Goal: Find specific page/section: Find specific page/section

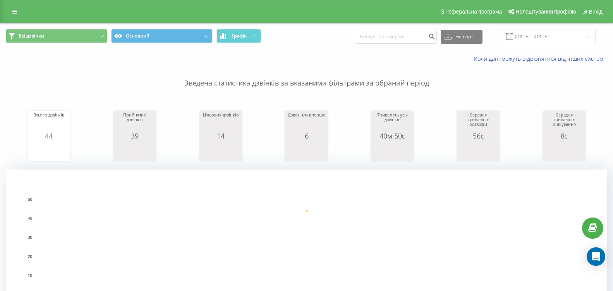
click at [231, 39] on button "Графік" at bounding box center [238, 36] width 45 height 14
click at [248, 38] on button "Графік" at bounding box center [238, 36] width 45 height 14
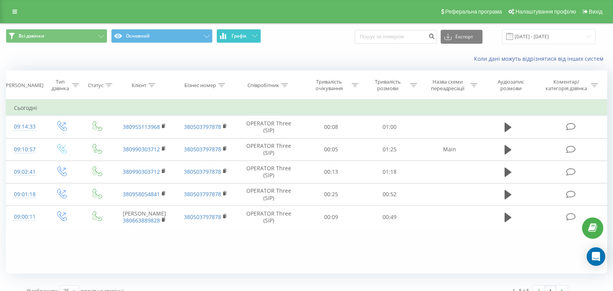
click at [248, 38] on button "Графік" at bounding box center [238, 36] width 45 height 14
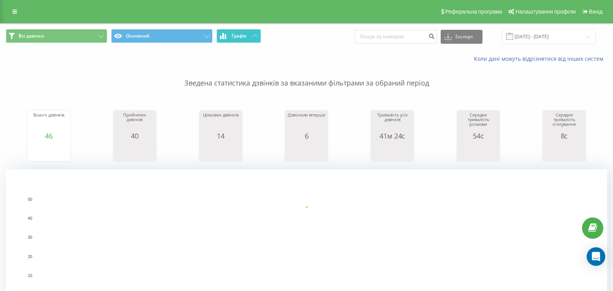
click at [236, 37] on span "Графік" at bounding box center [239, 35] width 15 height 5
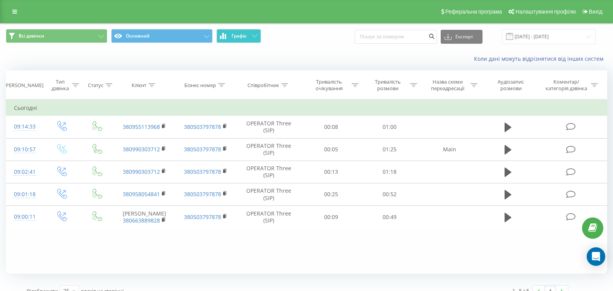
click at [236, 37] on span "Графік" at bounding box center [239, 35] width 15 height 5
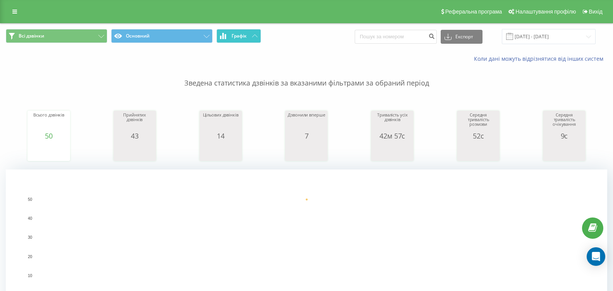
click at [240, 40] on button "Графік" at bounding box center [238, 36] width 45 height 14
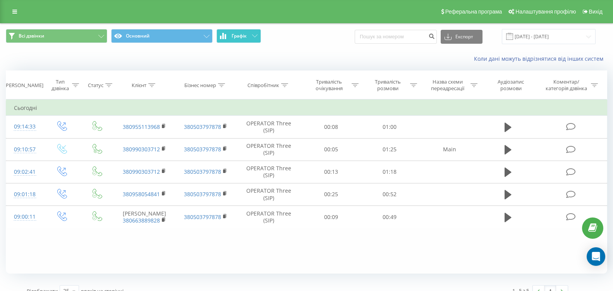
click at [240, 40] on button "Графік" at bounding box center [238, 36] width 45 height 14
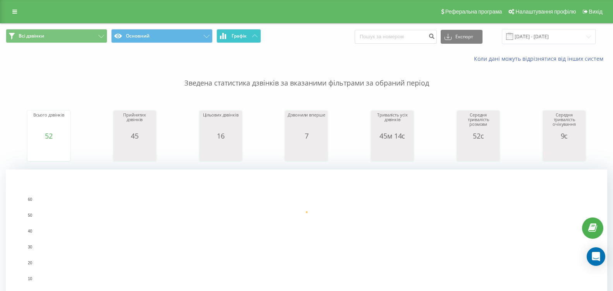
click at [257, 35] on icon at bounding box center [254, 35] width 5 height 3
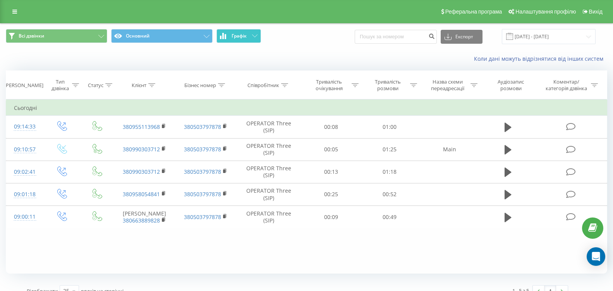
click at [257, 35] on icon at bounding box center [254, 35] width 5 height 3
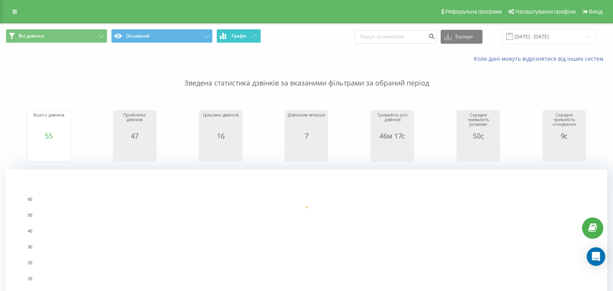
click at [232, 33] on span "Графік" at bounding box center [239, 35] width 15 height 5
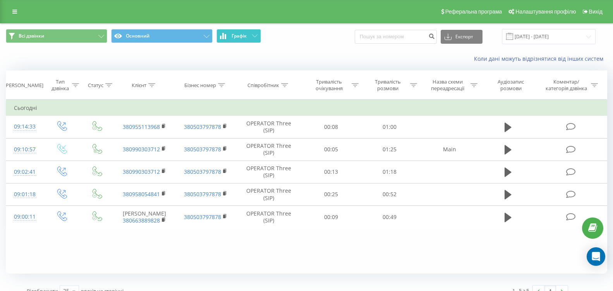
click at [232, 33] on span "Графік" at bounding box center [239, 35] width 15 height 5
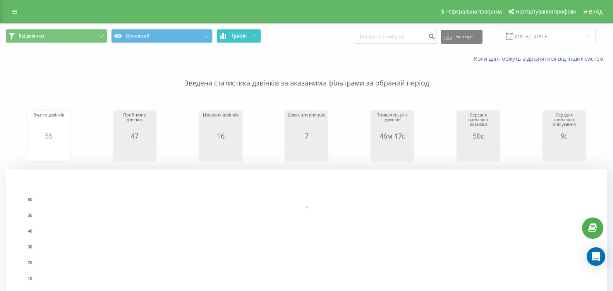
click at [254, 34] on button "Графік" at bounding box center [238, 36] width 45 height 14
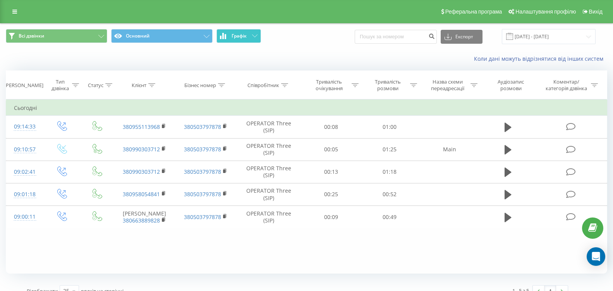
click at [254, 34] on button "Графік" at bounding box center [238, 36] width 45 height 14
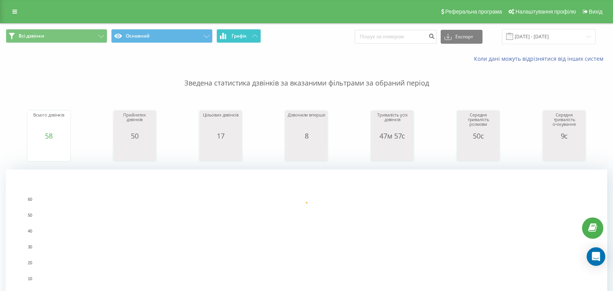
click at [228, 37] on button "Графік" at bounding box center [238, 36] width 45 height 14
click at [220, 35] on icon at bounding box center [223, 36] width 6 height 6
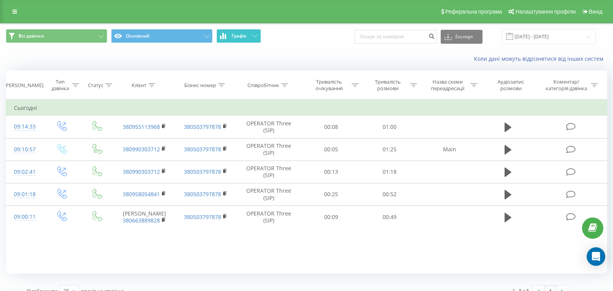
click at [220, 35] on icon at bounding box center [223, 36] width 6 height 6
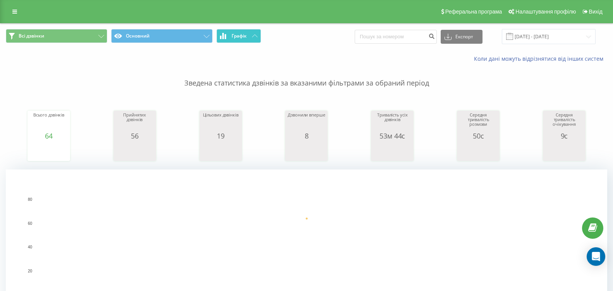
click at [234, 34] on span "Графік" at bounding box center [239, 35] width 15 height 5
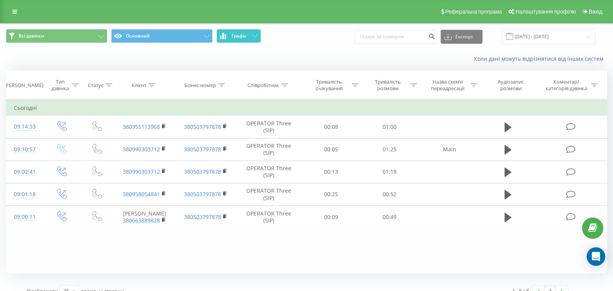
click at [234, 34] on span "Графік" at bounding box center [239, 35] width 15 height 5
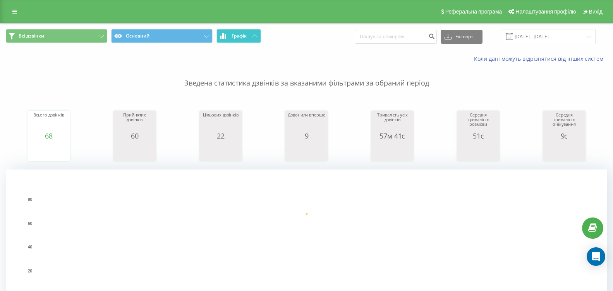
click at [229, 39] on button "Графік" at bounding box center [238, 36] width 45 height 14
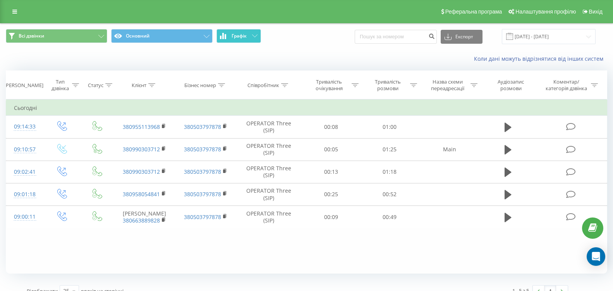
click at [229, 38] on button "Графік" at bounding box center [238, 36] width 45 height 14
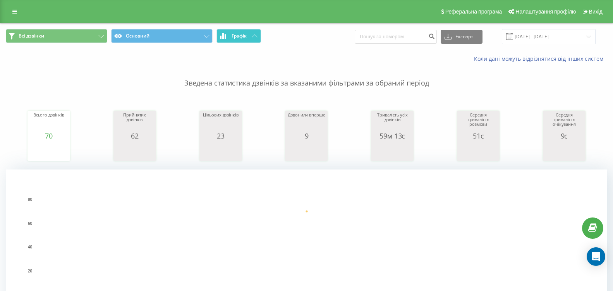
click at [247, 31] on button "Графік" at bounding box center [238, 36] width 45 height 14
click at [241, 37] on span "Графік" at bounding box center [239, 35] width 15 height 5
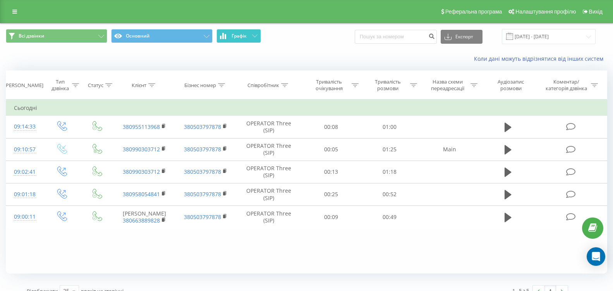
click at [241, 37] on span "Графік" at bounding box center [239, 35] width 15 height 5
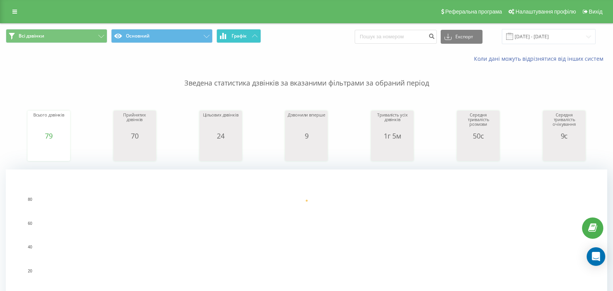
click at [245, 38] on span "Графік" at bounding box center [239, 35] width 15 height 5
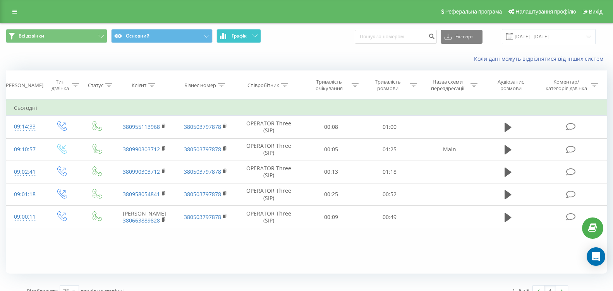
drag, startPoint x: 245, startPoint y: 38, endPoint x: 162, endPoint y: 6, distance: 88.5
click at [244, 38] on span "Графік" at bounding box center [239, 35] width 15 height 5
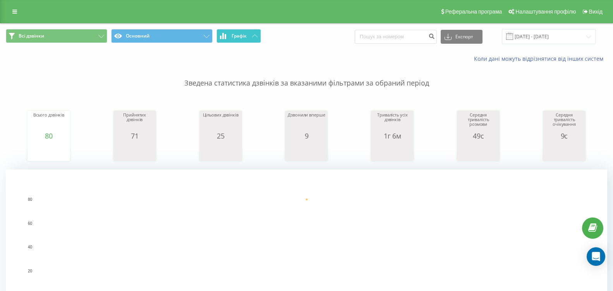
click at [242, 34] on span "Графік" at bounding box center [239, 35] width 15 height 5
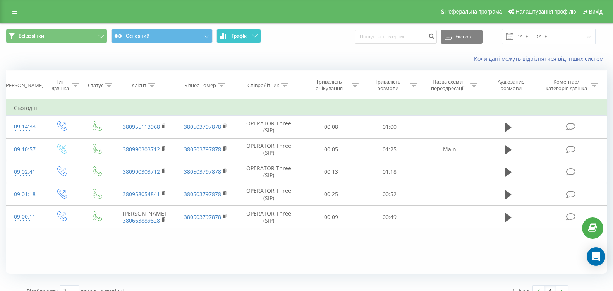
click at [242, 34] on span "Графік" at bounding box center [239, 35] width 15 height 5
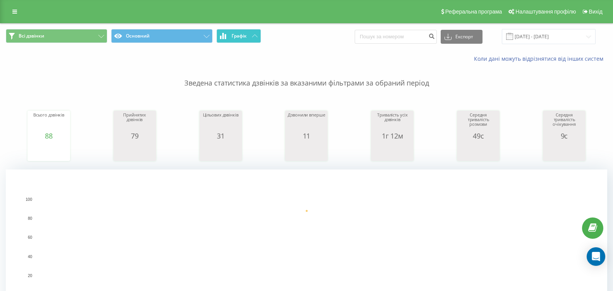
click at [250, 33] on button "Графік" at bounding box center [238, 36] width 45 height 14
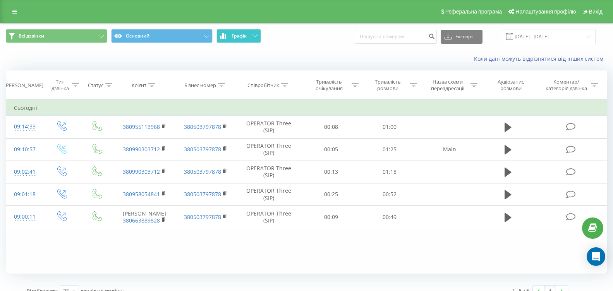
drag, startPoint x: 250, startPoint y: 33, endPoint x: 82, endPoint y: 21, distance: 168.5
click at [240, 36] on button "Графік" at bounding box center [238, 36] width 45 height 14
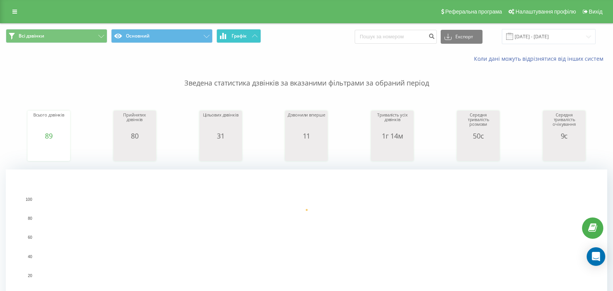
click at [238, 43] on button "Графік" at bounding box center [238, 36] width 45 height 14
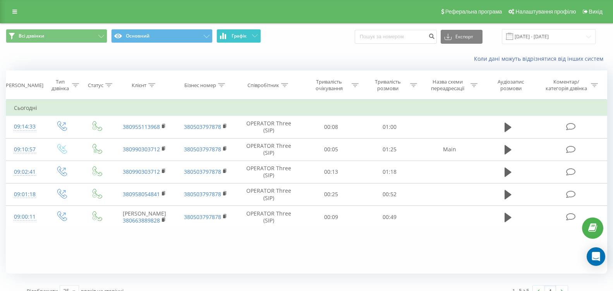
click at [239, 43] on button "Графік" at bounding box center [238, 36] width 45 height 14
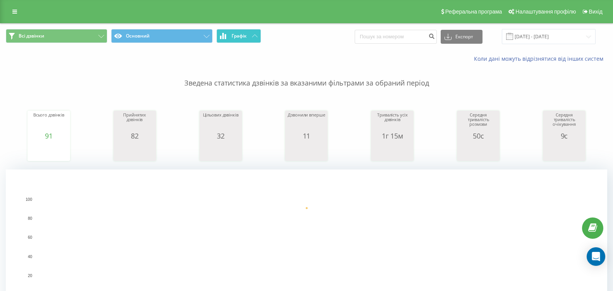
click at [228, 39] on button "Графік" at bounding box center [238, 36] width 45 height 14
click at [233, 37] on span "Графік" at bounding box center [239, 35] width 15 height 5
click at [250, 33] on button "Графік" at bounding box center [238, 36] width 45 height 14
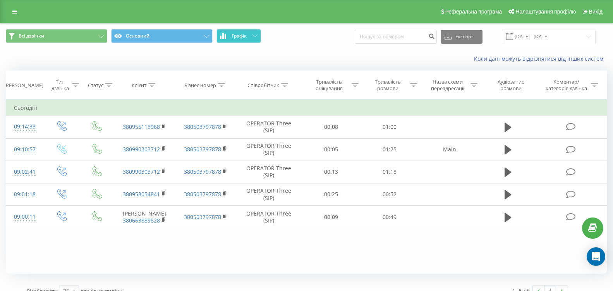
drag, startPoint x: 250, startPoint y: 33, endPoint x: 134, endPoint y: 28, distance: 116.6
click at [250, 34] on button "Графік" at bounding box center [238, 36] width 45 height 14
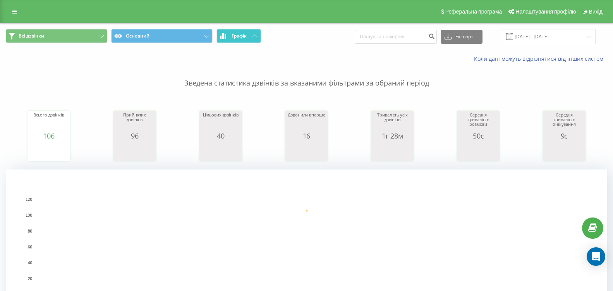
click at [240, 39] on button "Графік" at bounding box center [238, 36] width 45 height 14
click at [227, 38] on button "Графік" at bounding box center [238, 36] width 45 height 14
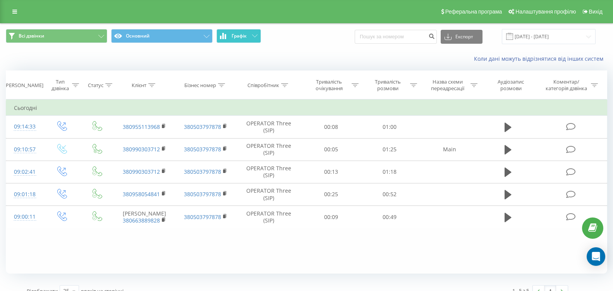
click at [227, 38] on button "Графік" at bounding box center [238, 36] width 45 height 14
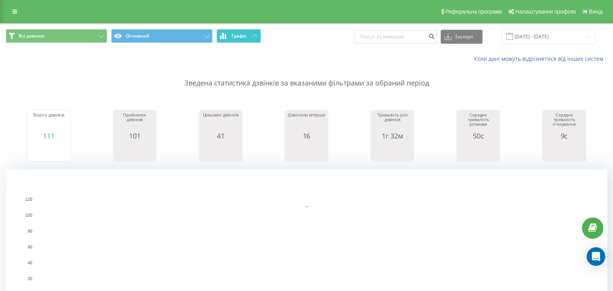
click at [257, 40] on button "Графік" at bounding box center [238, 36] width 45 height 14
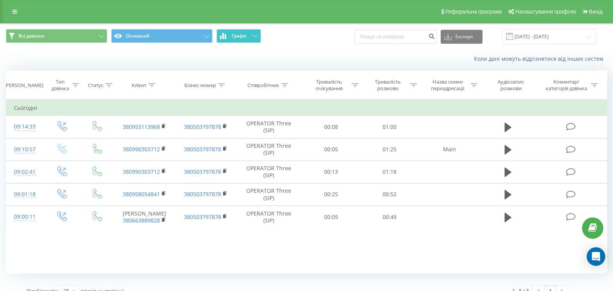
click at [257, 40] on button "Графік" at bounding box center [238, 36] width 45 height 14
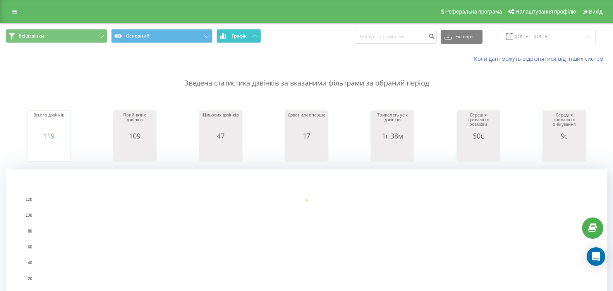
click at [258, 33] on button "Графік" at bounding box center [238, 36] width 45 height 14
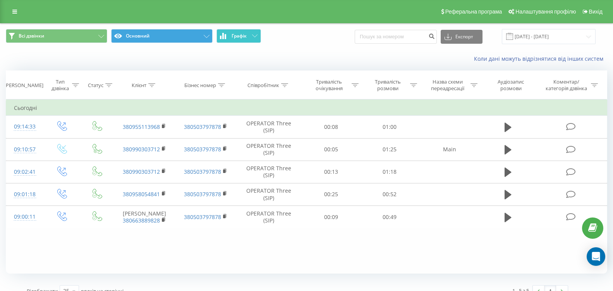
click at [254, 34] on icon at bounding box center [254, 35] width 5 height 3
